Goal: Task Accomplishment & Management: Manage account settings

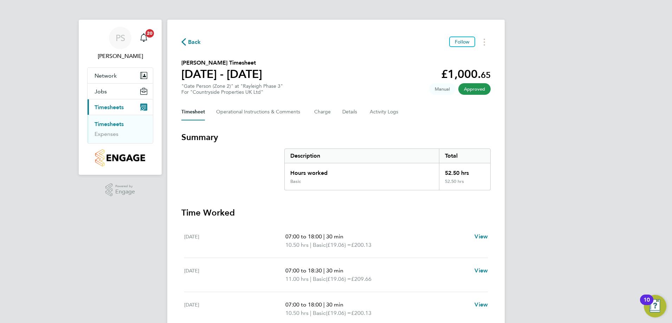
scroll to position [35, 0]
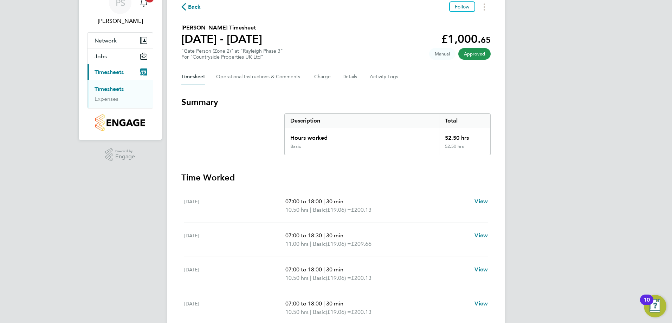
click at [118, 76] on button "Current page: Timesheets" at bounding box center [120, 71] width 65 height 15
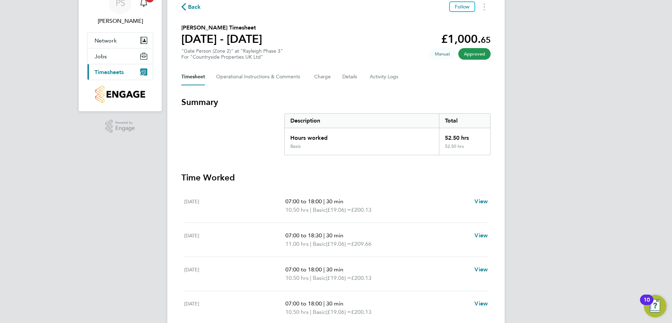
click at [118, 75] on span "Timesheets" at bounding box center [109, 72] width 29 height 7
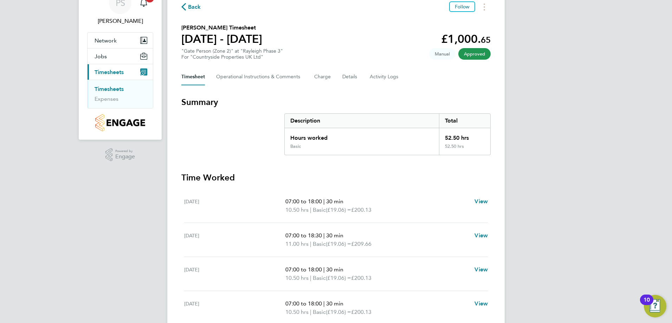
click at [116, 89] on link "Timesheets" at bounding box center [109, 89] width 29 height 7
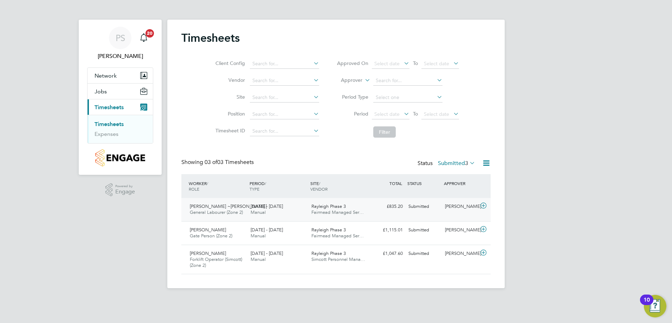
click at [429, 211] on div "Submitted" at bounding box center [424, 207] width 37 height 12
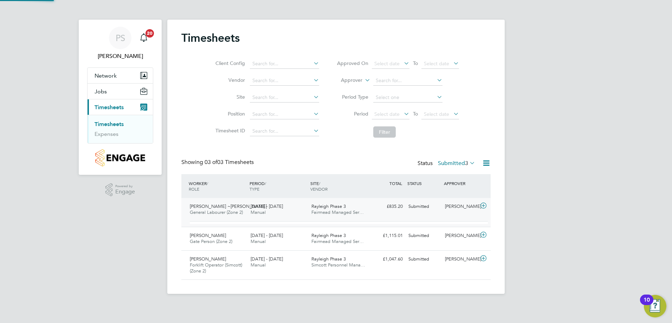
scroll to position [12, 69]
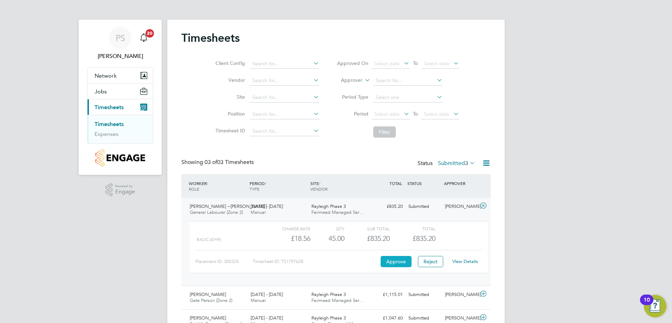
click at [403, 260] on button "Approve" at bounding box center [396, 261] width 31 height 11
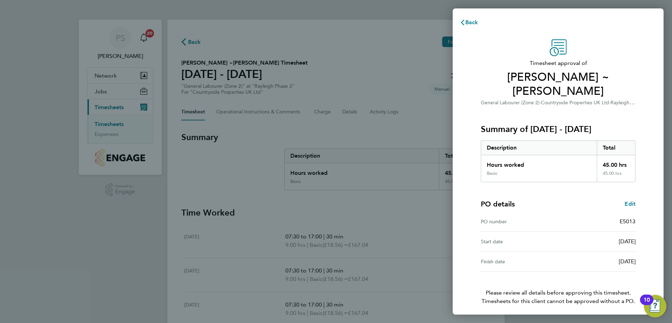
click at [563, 322] on span "Confirm Timesheet Approval" at bounding box center [558, 325] width 75 height 7
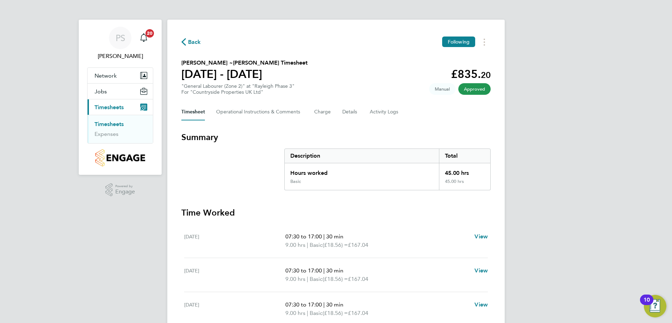
click at [113, 106] on span "Timesheets" at bounding box center [109, 107] width 29 height 7
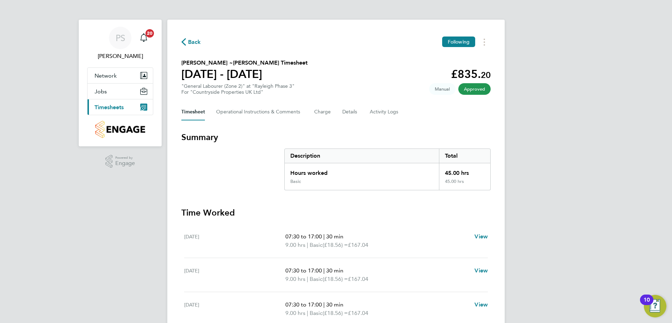
click at [112, 107] on span "Timesheets" at bounding box center [109, 107] width 29 height 7
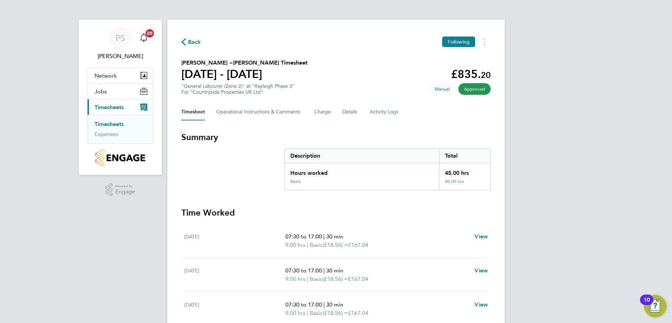
click at [115, 123] on link "Timesheets" at bounding box center [109, 124] width 29 height 7
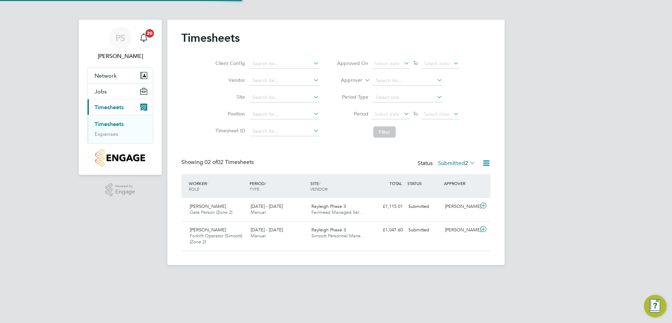
scroll to position [18, 61]
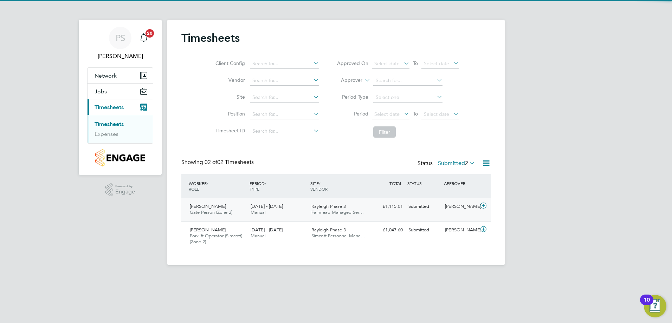
click at [326, 210] on span "Fairmead Managed Ser…" at bounding box center [337, 213] width 52 height 6
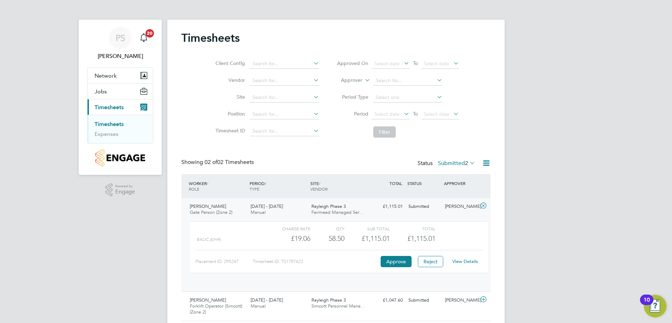
scroll to position [12, 69]
click at [400, 262] on button "Approve" at bounding box center [396, 261] width 31 height 11
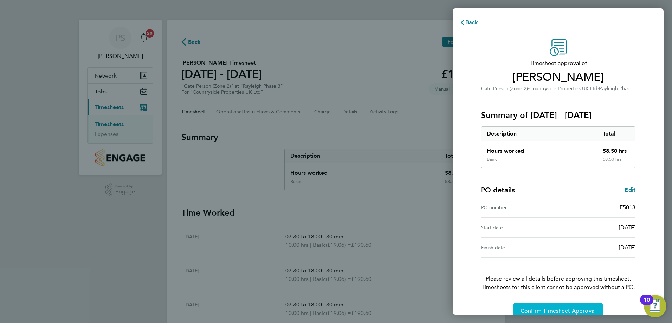
click at [529, 309] on span "Confirm Timesheet Approval" at bounding box center [558, 311] width 75 height 7
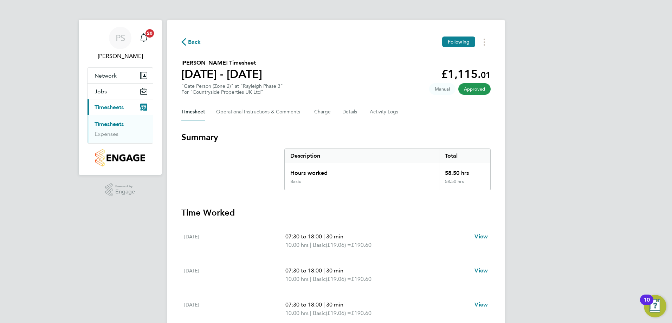
click at [113, 109] on span "Timesheets" at bounding box center [109, 107] width 29 height 7
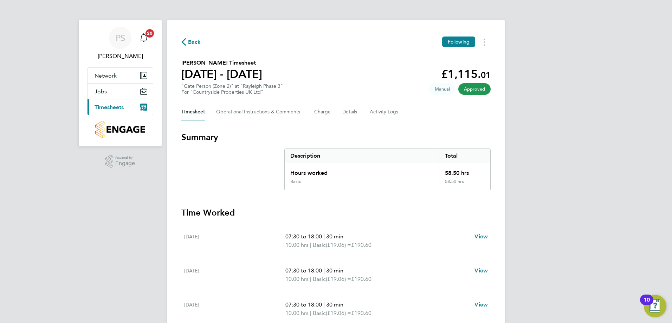
click at [112, 121] on img "Main navigation" at bounding box center [120, 129] width 50 height 17
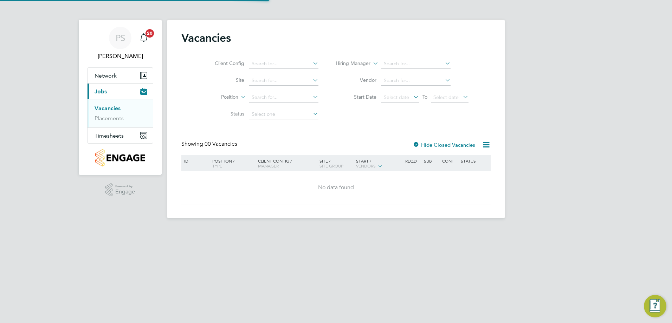
click at [116, 109] on link "Vacancies" at bounding box center [108, 108] width 26 height 7
click at [118, 105] on link "Vacancies" at bounding box center [108, 108] width 26 height 7
click at [109, 108] on link "Vacancies" at bounding box center [108, 108] width 26 height 7
click at [118, 135] on span "Timesheets" at bounding box center [109, 136] width 29 height 7
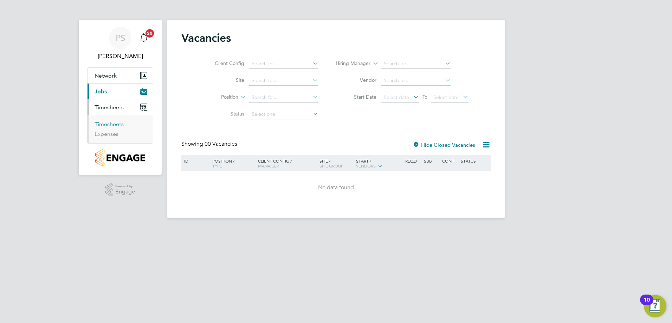
click at [114, 125] on link "Timesheets" at bounding box center [109, 124] width 29 height 7
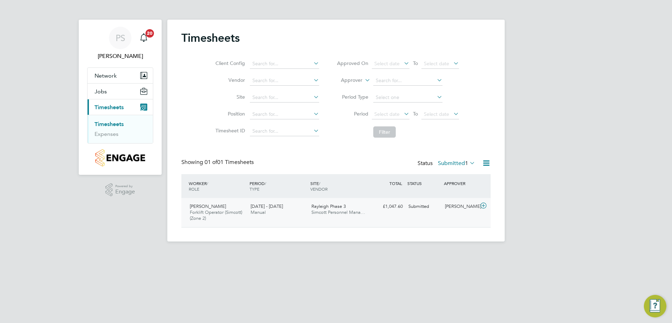
scroll to position [18, 61]
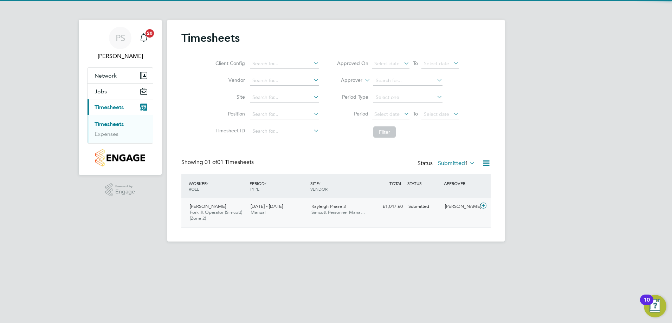
click at [339, 215] on span "Simcott Personnel Mana…" at bounding box center [338, 213] width 54 height 6
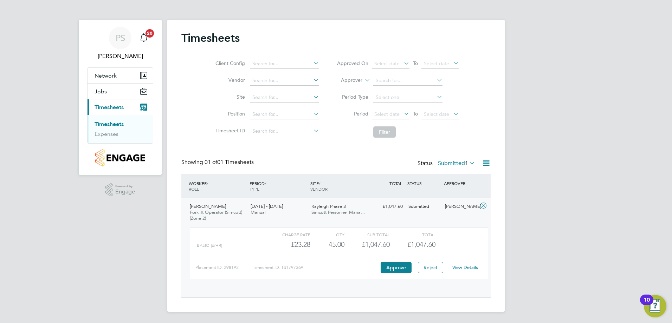
scroll to position [12, 69]
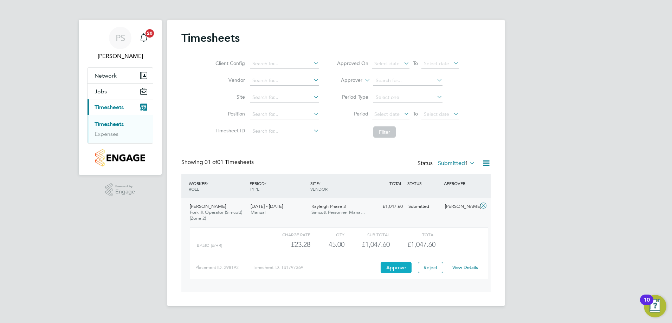
click at [407, 271] on button "Approve" at bounding box center [396, 267] width 31 height 11
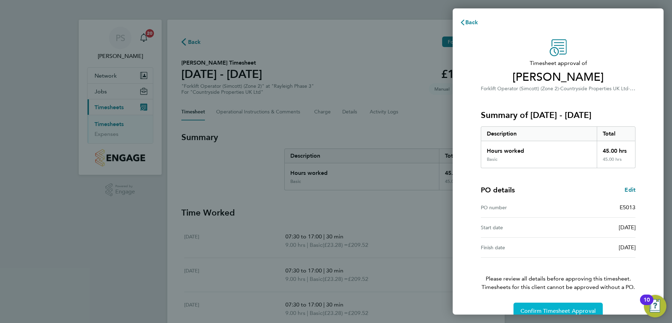
click at [545, 306] on button "Confirm Timesheet Approval" at bounding box center [558, 311] width 89 height 17
